Goal: Find specific page/section: Find specific page/section

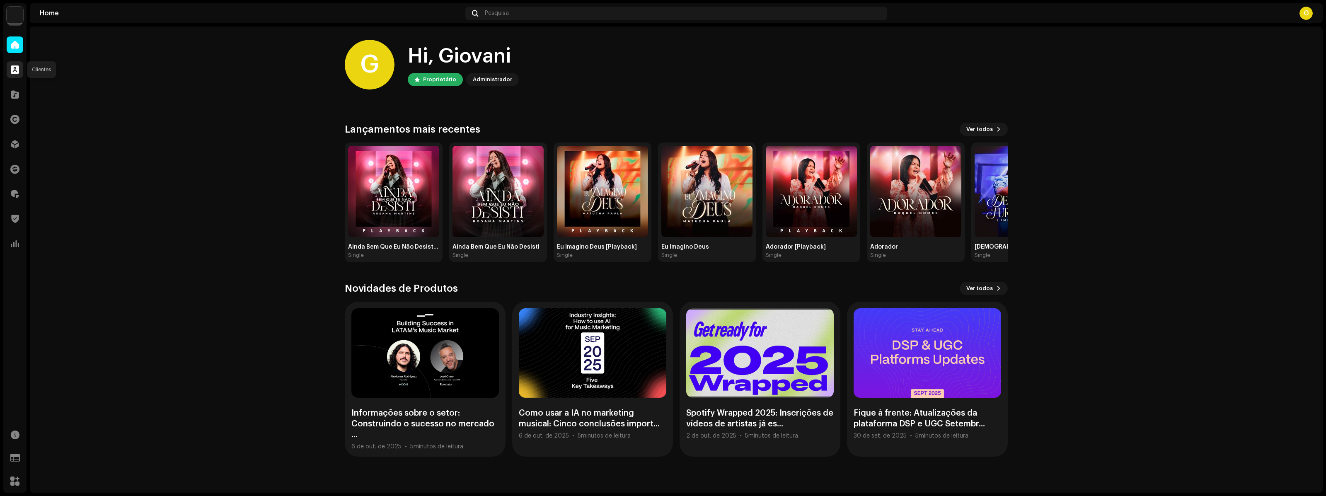
click at [10, 75] on div at bounding box center [15, 69] width 17 height 17
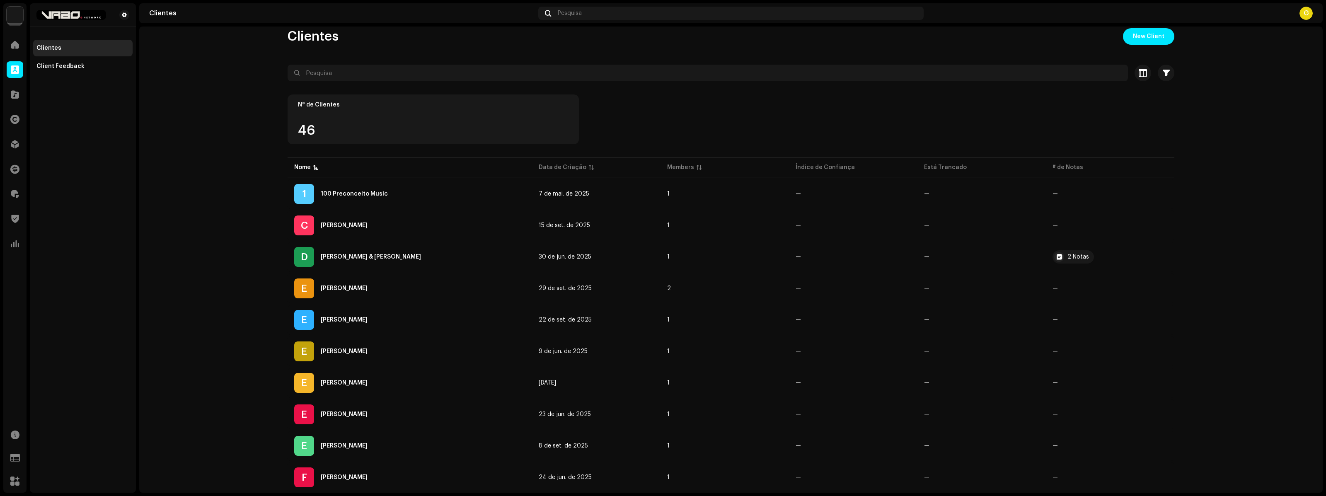
scroll to position [19, 0]
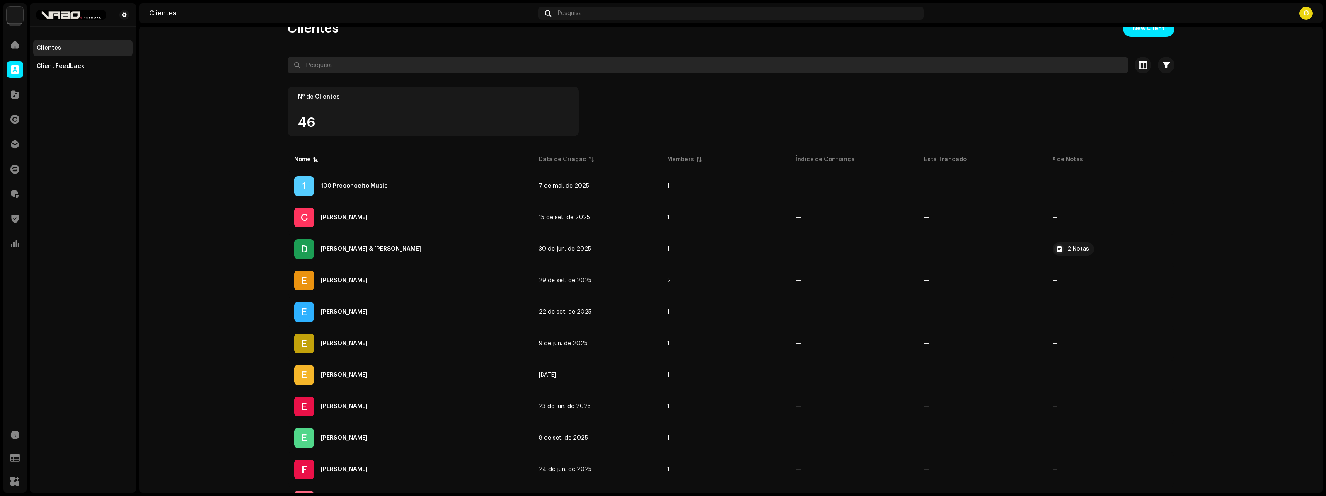
click at [805, 63] on input "text" at bounding box center [708, 65] width 841 height 17
paste input "[PERSON_NAME]"
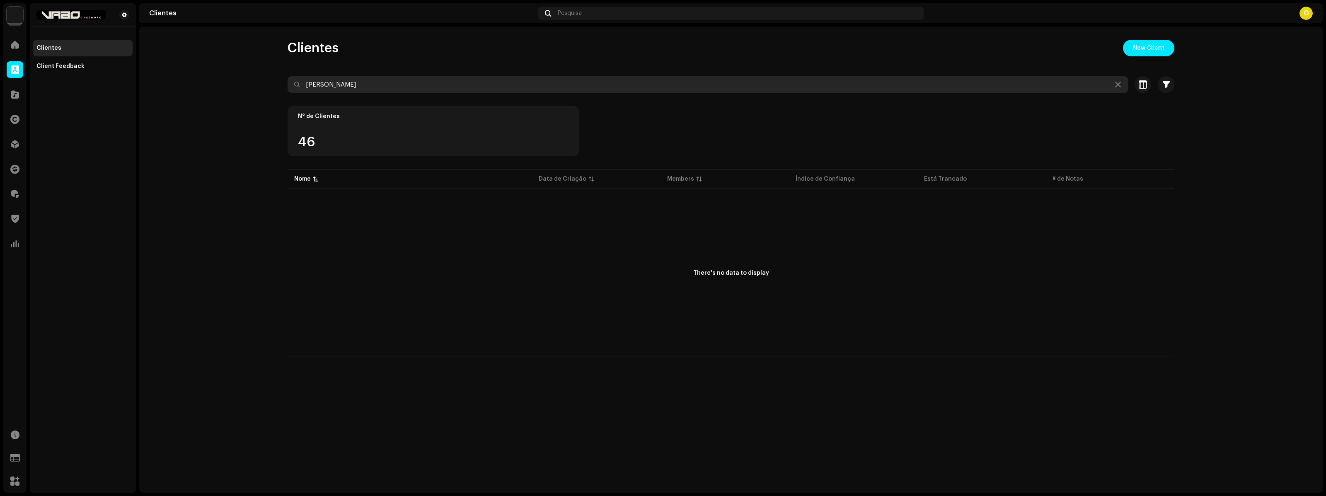
type input "[PERSON_NAME]"
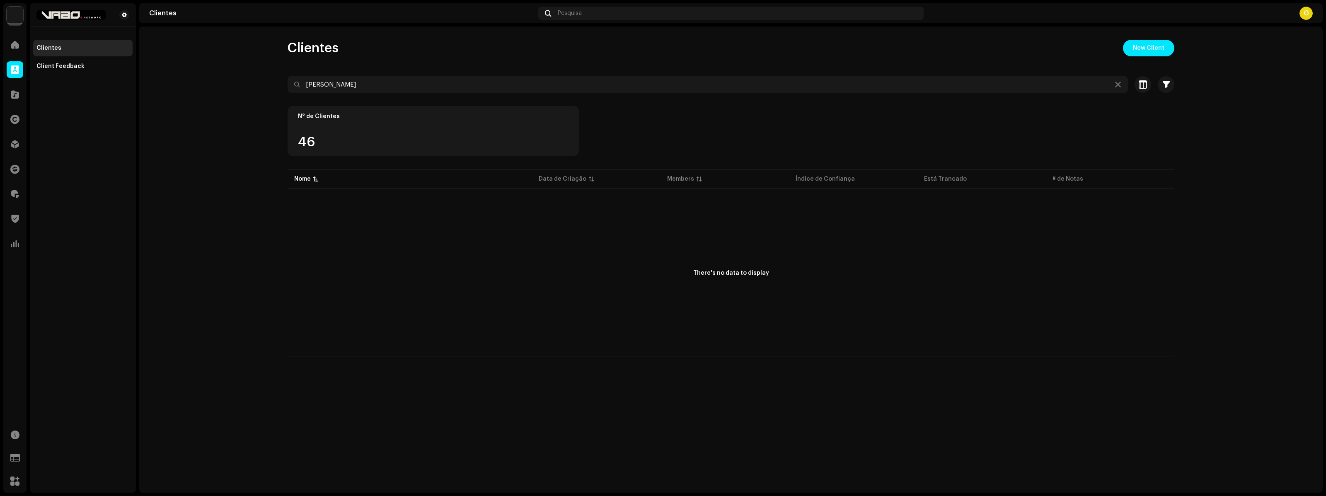
click at [482, 265] on div "There's no data to display" at bounding box center [731, 274] width 887 height 166
